Goal: Task Accomplishment & Management: Manage account settings

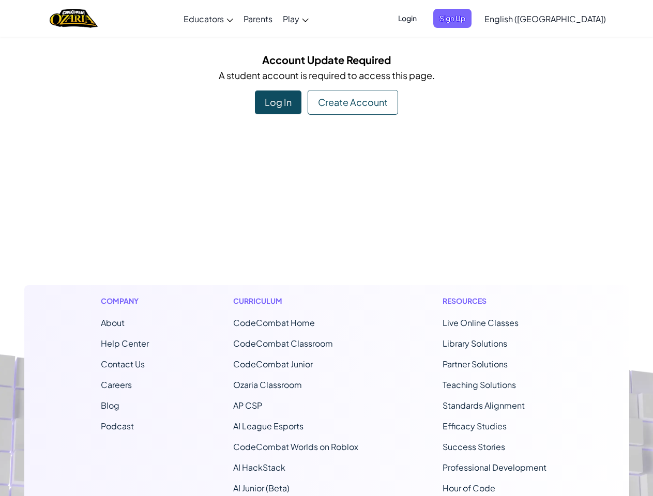
click at [326, 248] on footer "Company About Help Center Contact Us Careers Blog Podcast Curriculum CodeCombat…" at bounding box center [326, 410] width 653 height 560
click at [423, 18] on span "Login" at bounding box center [407, 18] width 31 height 19
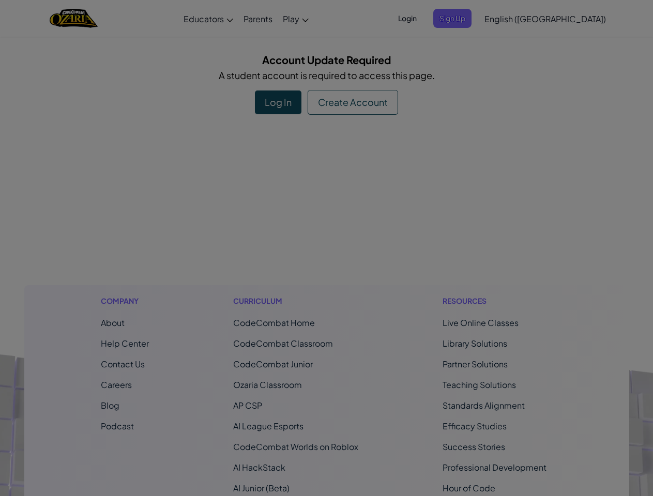
click at [470, 18] on div "Sign Into [DOMAIN_NAME] ClassLink or Unknown Error Email or Username : Password…" at bounding box center [326, 248] width 653 height 496
click at [515, 18] on div "Sign Into [DOMAIN_NAME] ClassLink or Unknown Error Email or Username : Password…" at bounding box center [326, 248] width 653 height 496
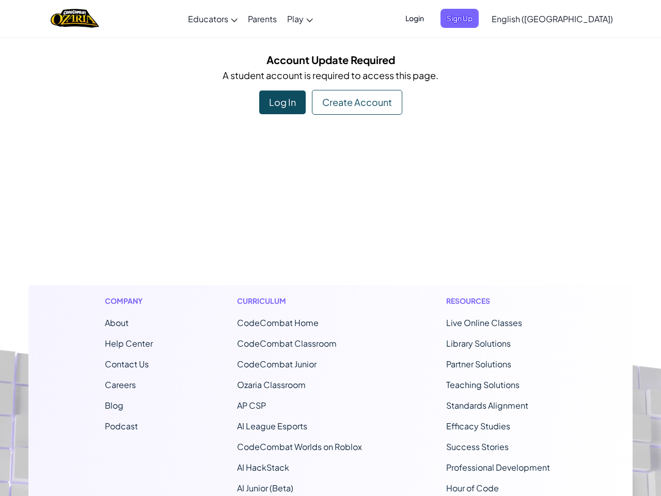
click at [515, 18] on div at bounding box center [330, 248] width 661 height 496
click at [571, 19] on span "English ([GEOGRAPHIC_DATA])" at bounding box center [552, 18] width 121 height 11
click at [278, 102] on div "Log In" at bounding box center [282, 102] width 47 height 24
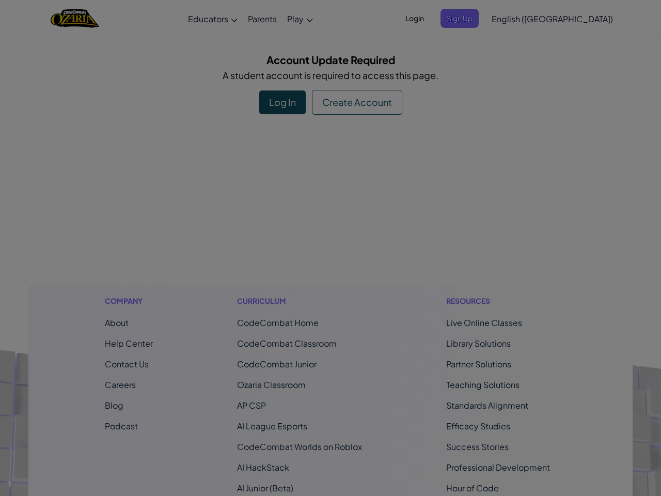
click at [326, 313] on div "Sign Into [DOMAIN_NAME] ClassLink or Unknown Error Email or Username : Password…" at bounding box center [331, 171] width 310 height 308
